Goal: Find specific page/section

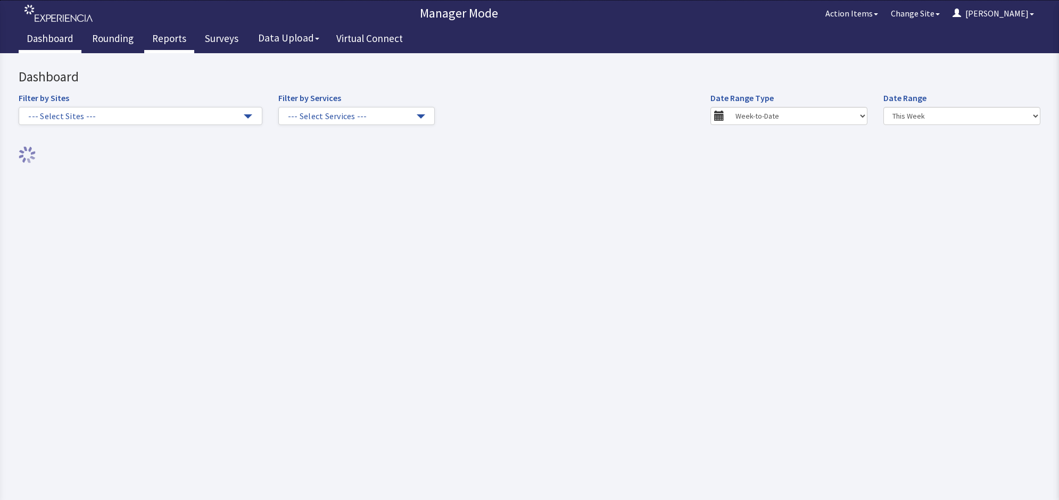
click at [177, 37] on link "Reports" at bounding box center [169, 40] width 50 height 27
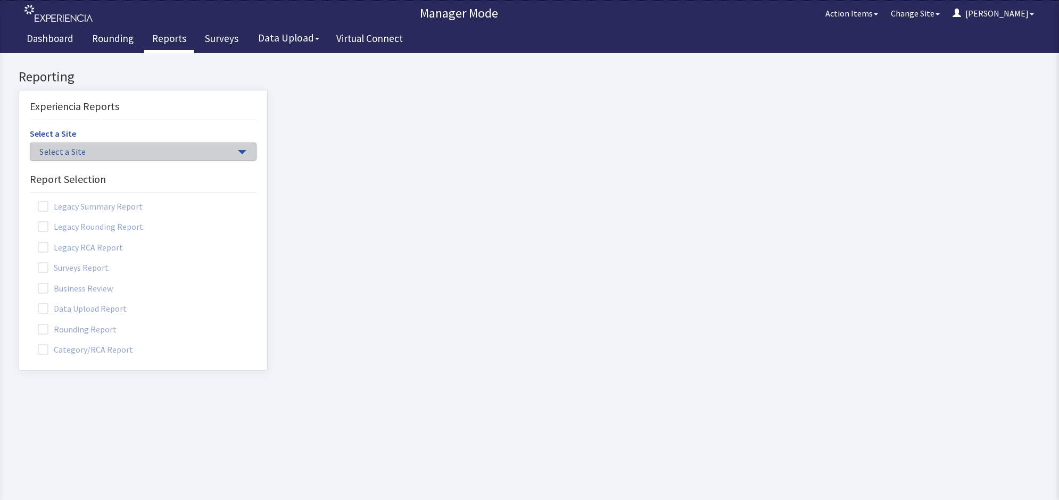
click at [235, 153] on button "Select a Site" at bounding box center [143, 152] width 227 height 18
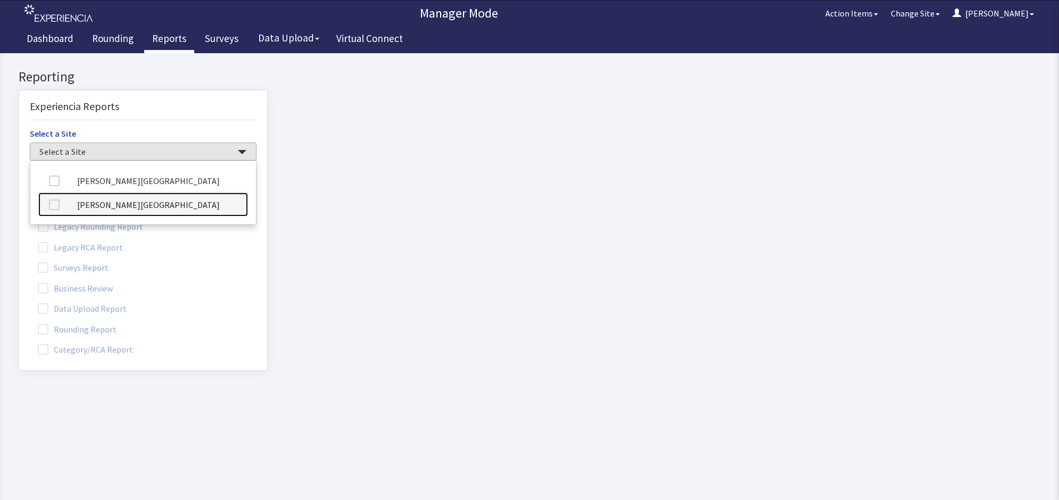
click at [200, 208] on link "[PERSON_NAME][GEOGRAPHIC_DATA]" at bounding box center [143, 205] width 210 height 24
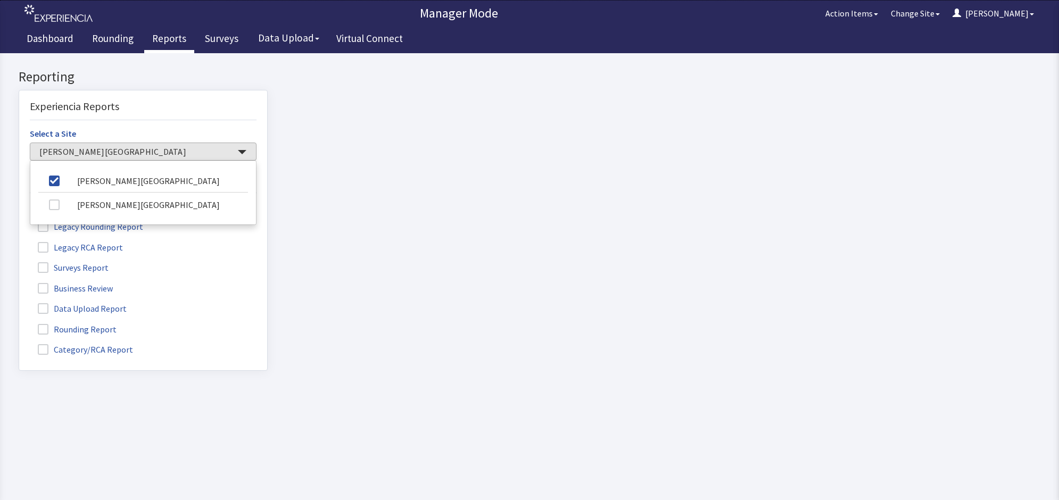
click at [70, 328] on label "Rounding Report" at bounding box center [78, 329] width 97 height 14
click at [19, 324] on input "Rounding Report" at bounding box center [19, 324] width 0 height 0
